Goal: Navigation & Orientation: Find specific page/section

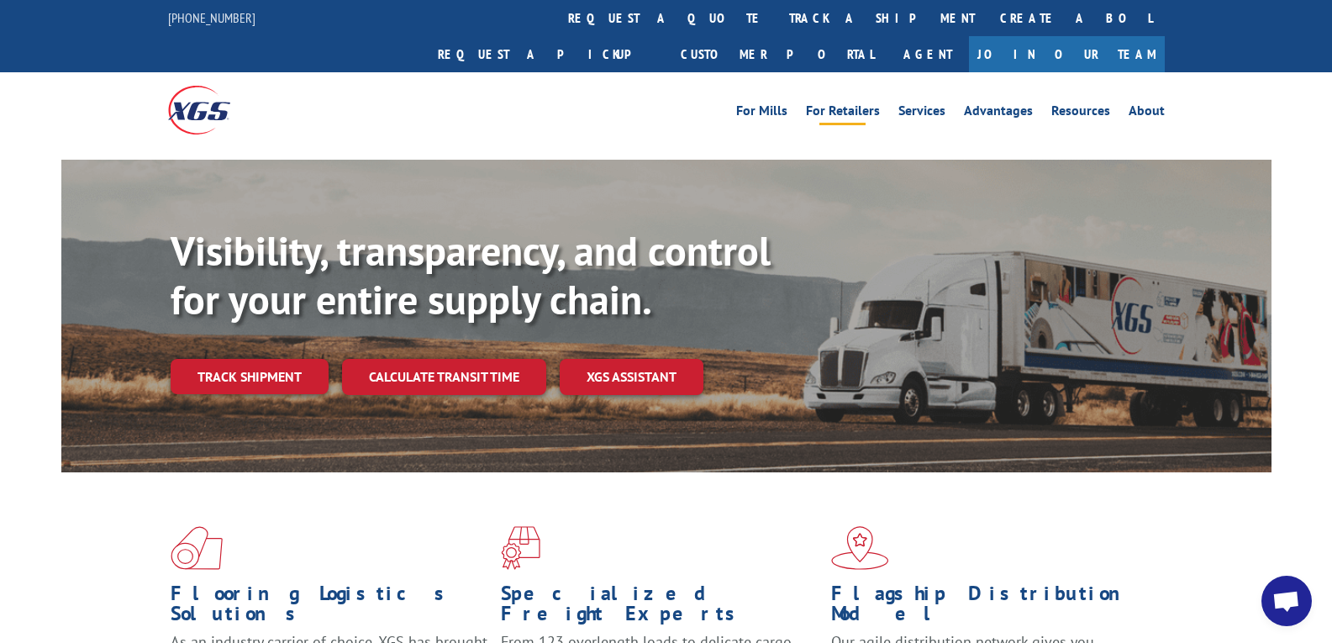
click at [825, 104] on link "For Retailers" at bounding box center [843, 113] width 74 height 18
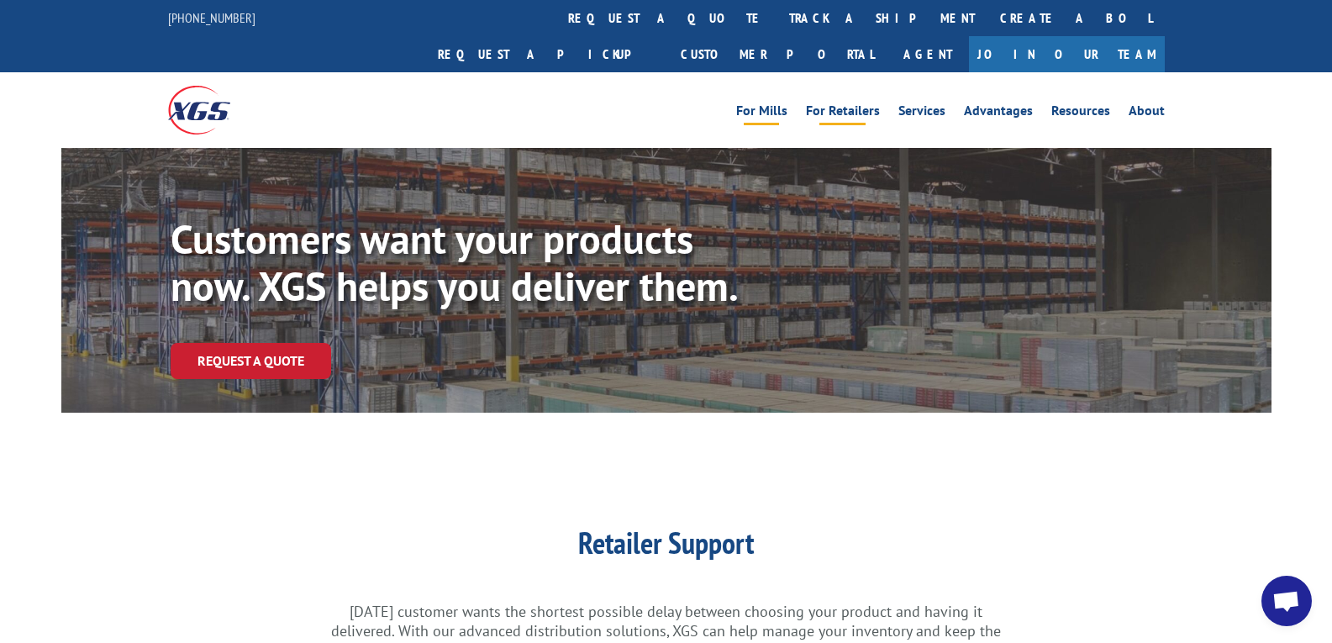
click at [761, 104] on link "For Mills" at bounding box center [761, 113] width 51 height 18
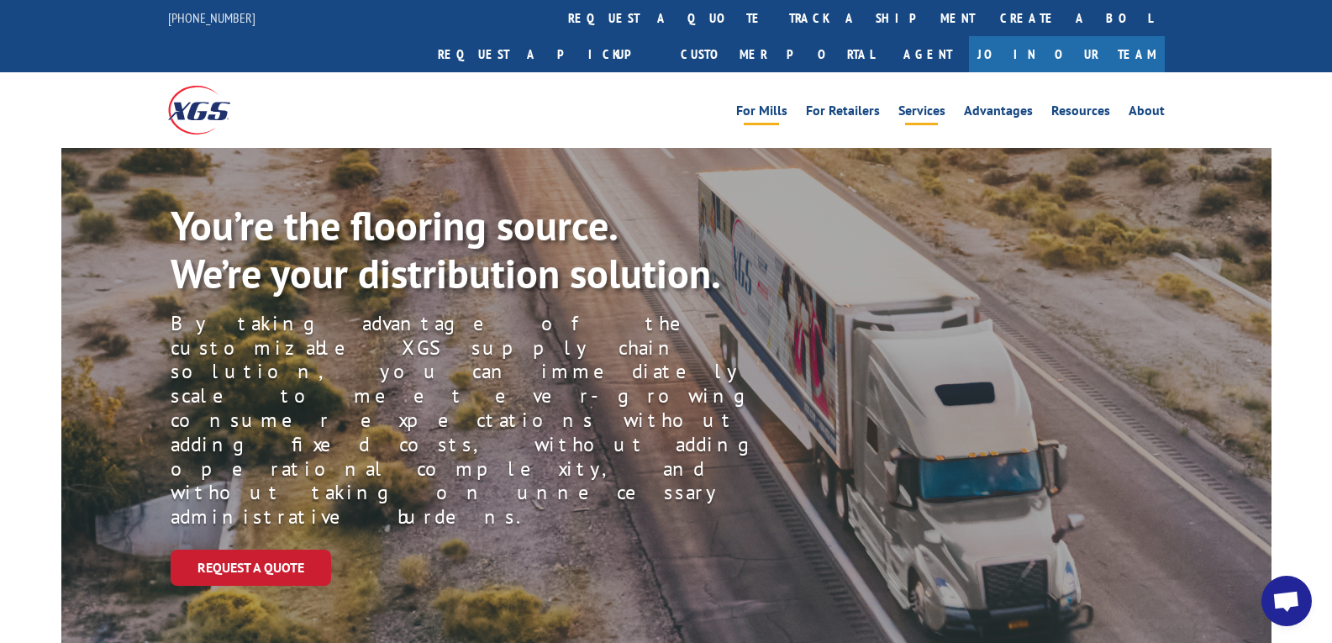
click at [932, 104] on link "Services" at bounding box center [922, 113] width 47 height 18
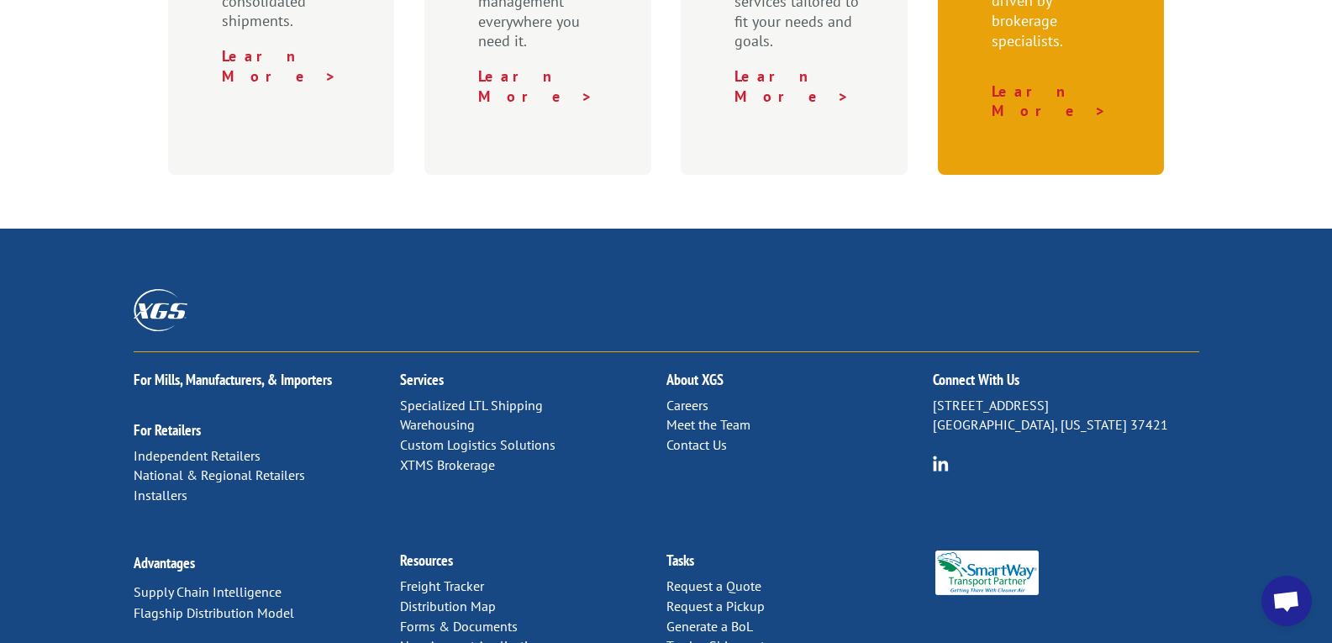
scroll to position [990, 0]
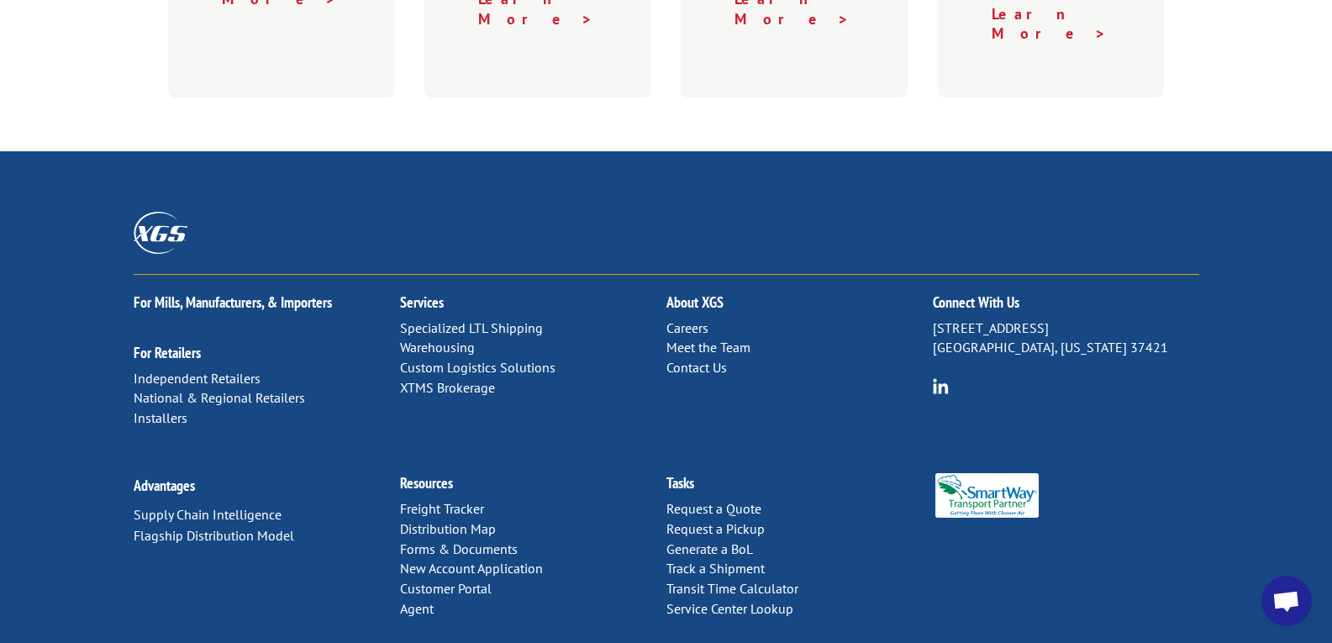
click at [446, 520] on link "Distribution Map" at bounding box center [448, 528] width 96 height 17
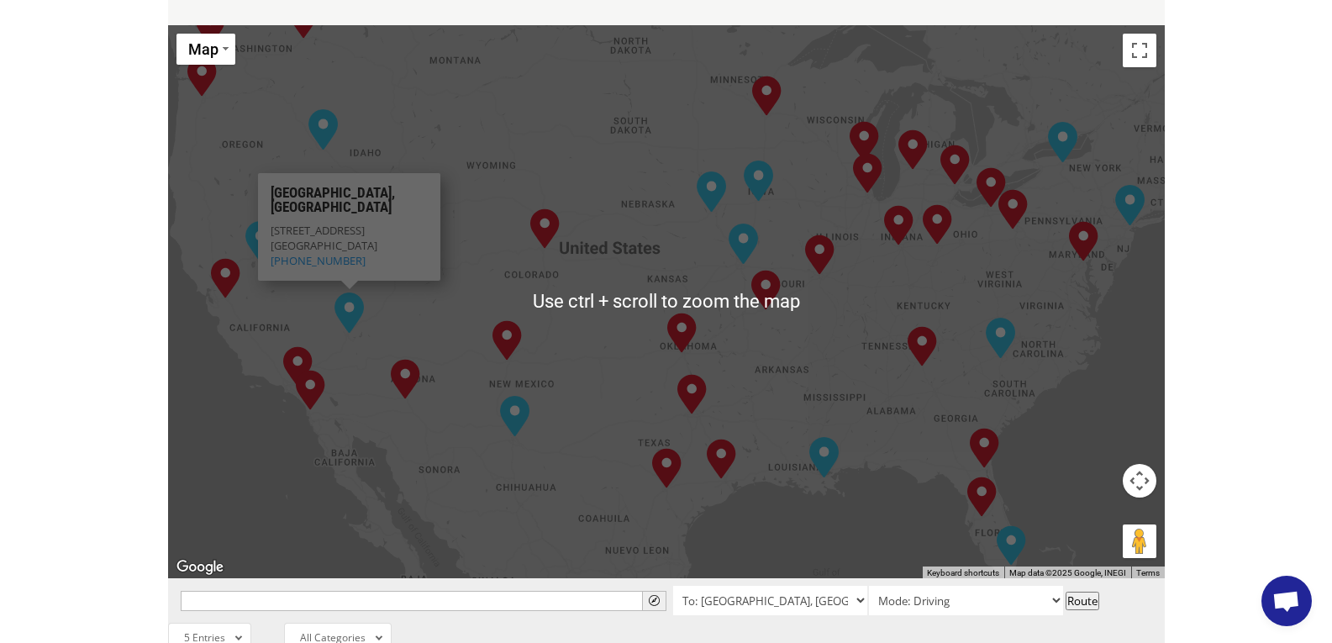
scroll to position [672, 0]
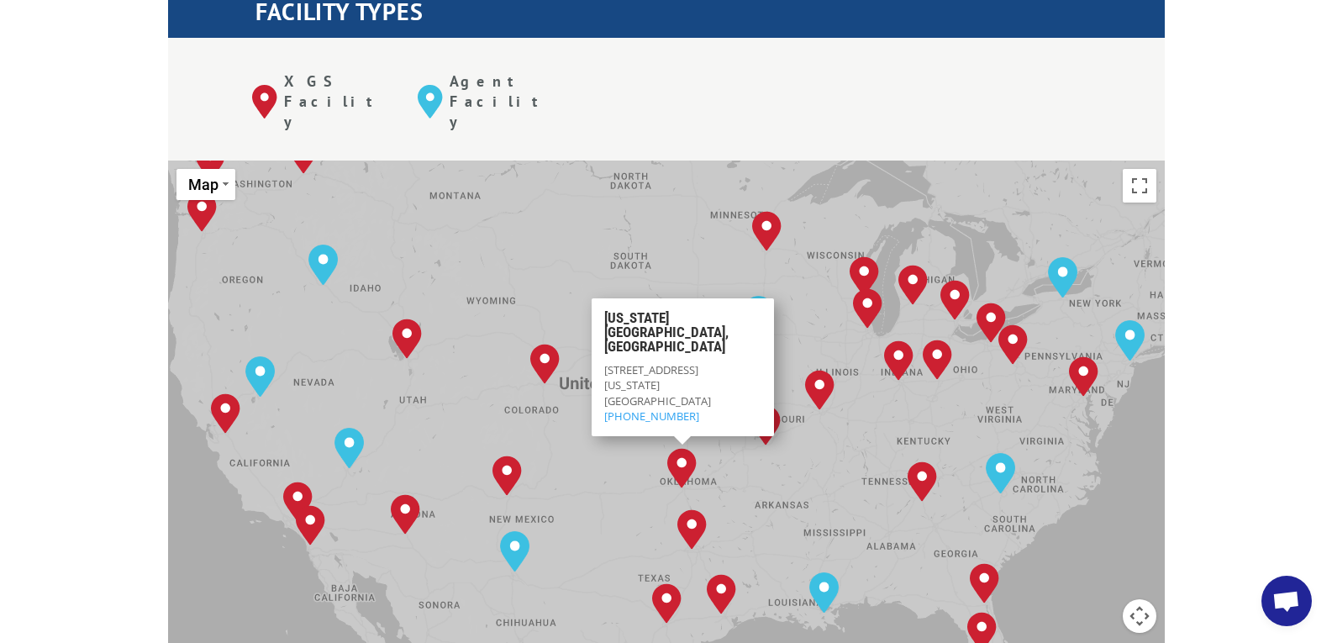
click at [1254, 209] on div "The most powerful map in the flooring industry. Our nationwide network lets you…" at bounding box center [666, 575] width 1332 height 1606
